Goal: Information Seeking & Learning: Learn about a topic

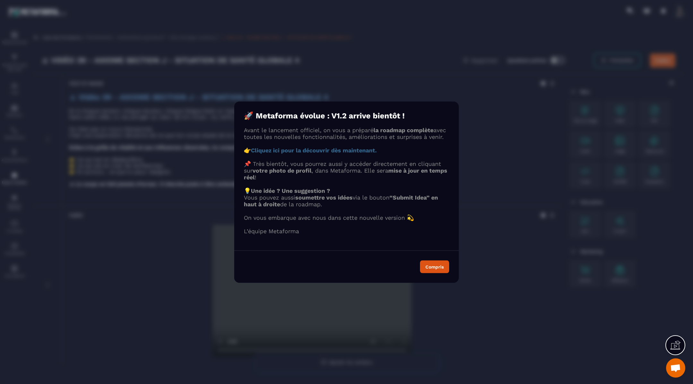
click at [287, 153] on strong "Cliquez ici pour la découvrir dès maintenant." at bounding box center [314, 150] width 126 height 7
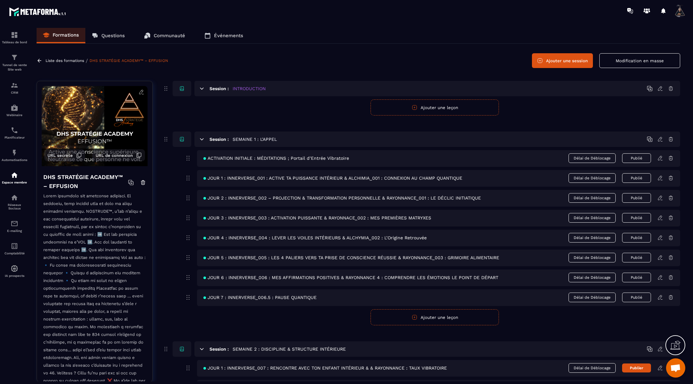
click at [39, 59] on icon at bounding box center [40, 61] width 6 height 6
